Goal: Task Accomplishment & Management: Manage account settings

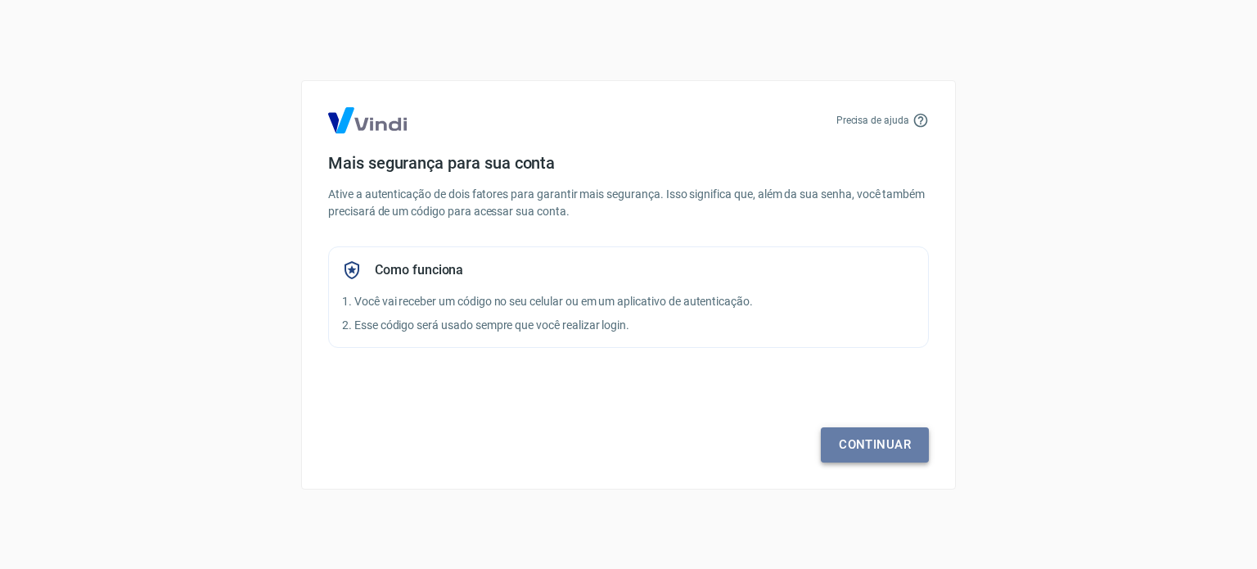
click at [864, 448] on link "Continuar" at bounding box center [875, 444] width 108 height 34
